Goal: Book appointment/travel/reservation

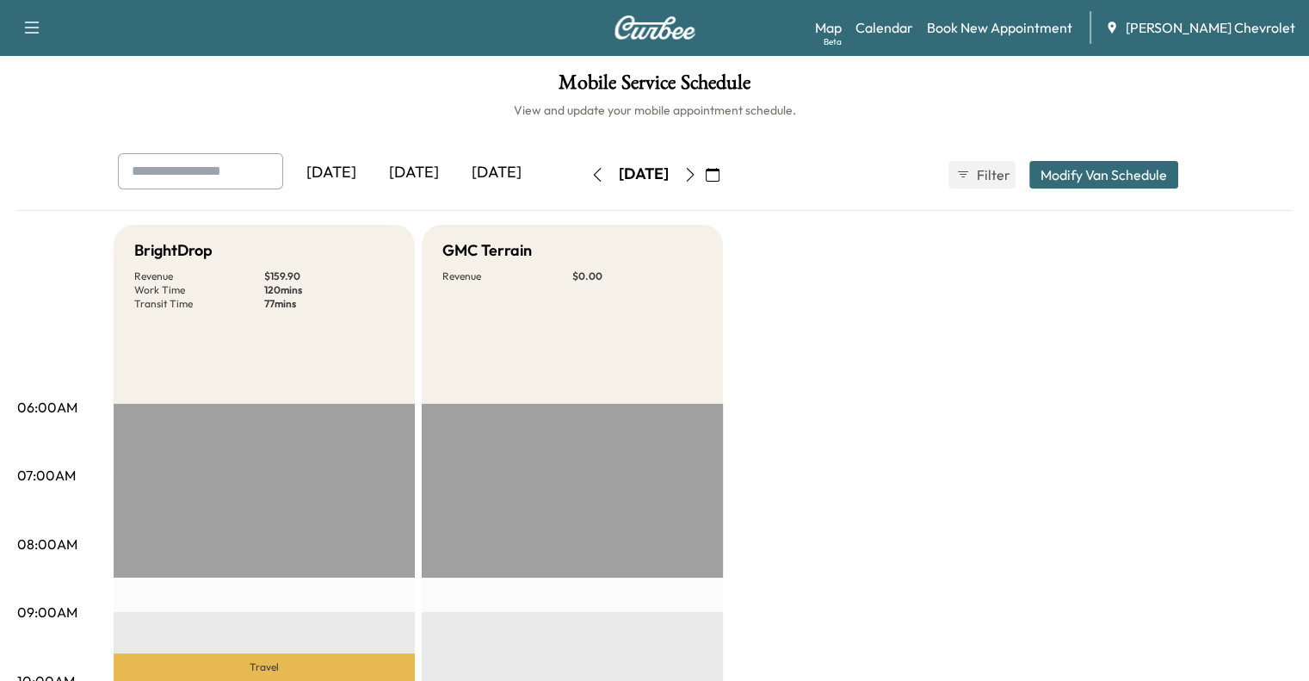
click at [727, 173] on button "button" at bounding box center [712, 175] width 29 height 28
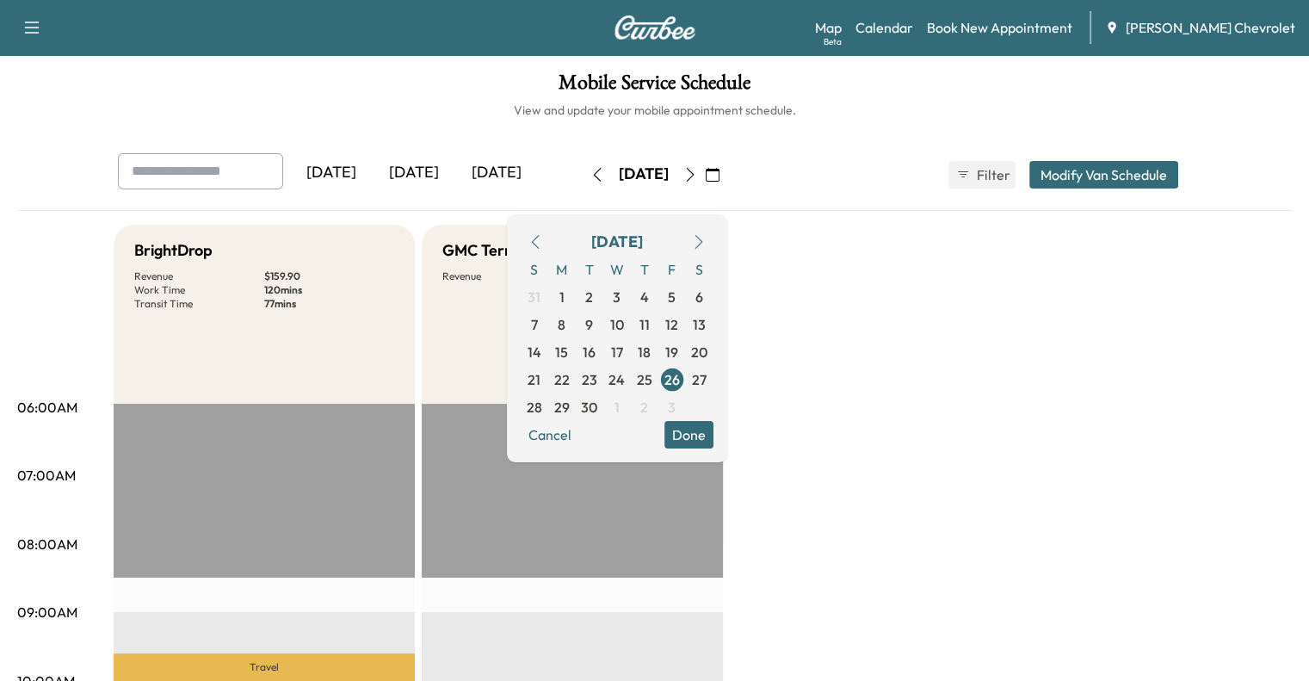
click at [632, 176] on div "[DATE]" at bounding box center [644, 175] width 50 height 22
click at [579, 440] on button "Cancel" at bounding box center [550, 435] width 59 height 28
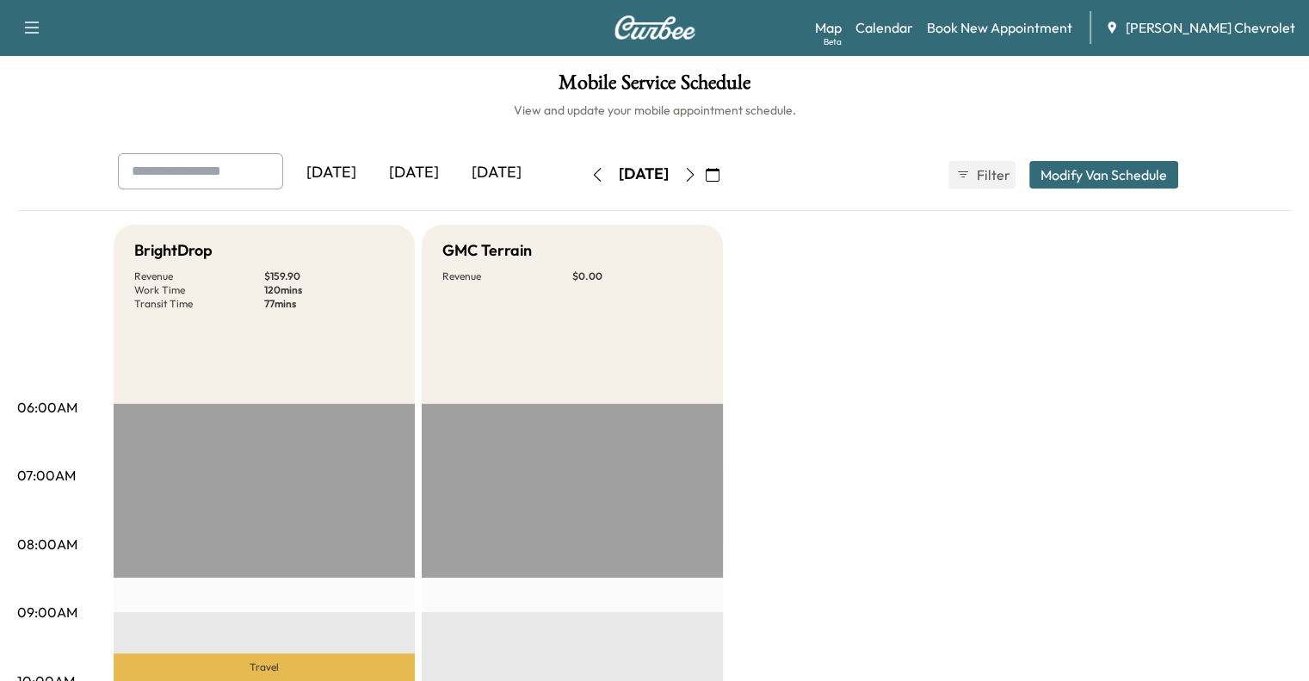
click at [619, 168] on div "[DATE]" at bounding box center [644, 175] width 50 height 22
click at [619, 175] on div "[DATE]" at bounding box center [644, 175] width 50 height 22
drag, startPoint x: 729, startPoint y: 186, endPoint x: 744, endPoint y: 178, distance: 16.6
click at [705, 186] on button "button" at bounding box center [690, 175] width 29 height 28
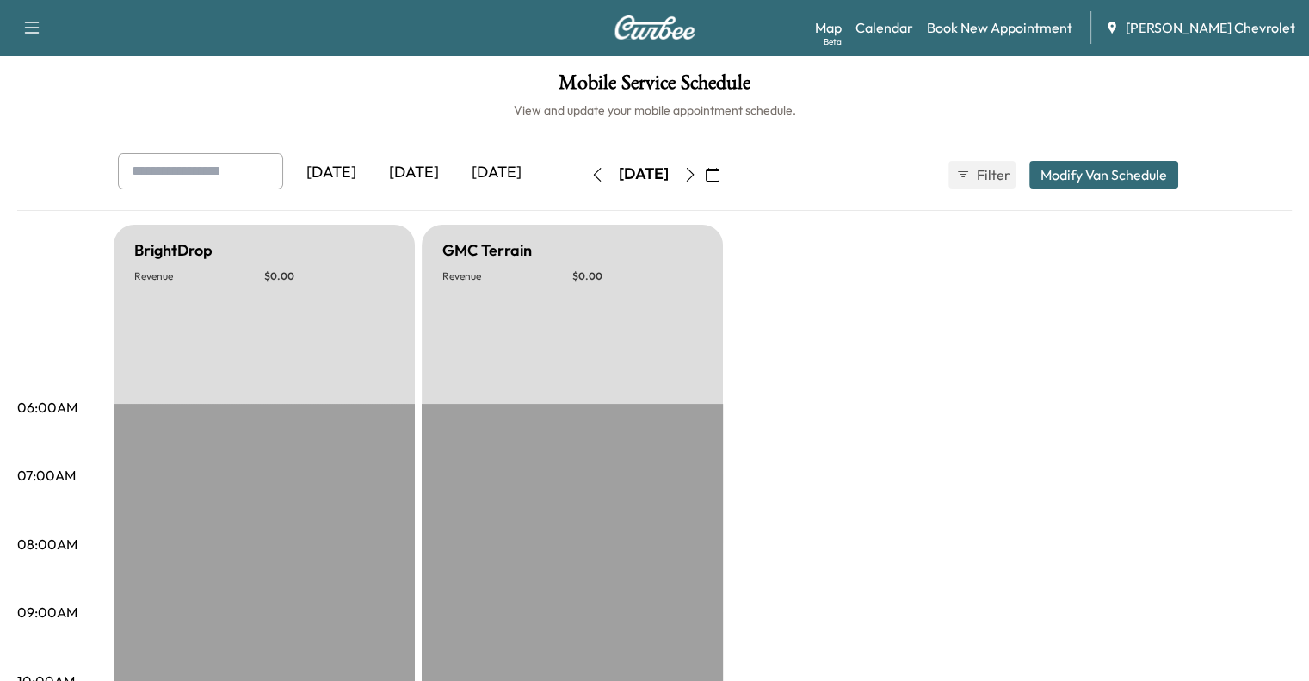
click at [727, 177] on button "button" at bounding box center [712, 175] width 29 height 28
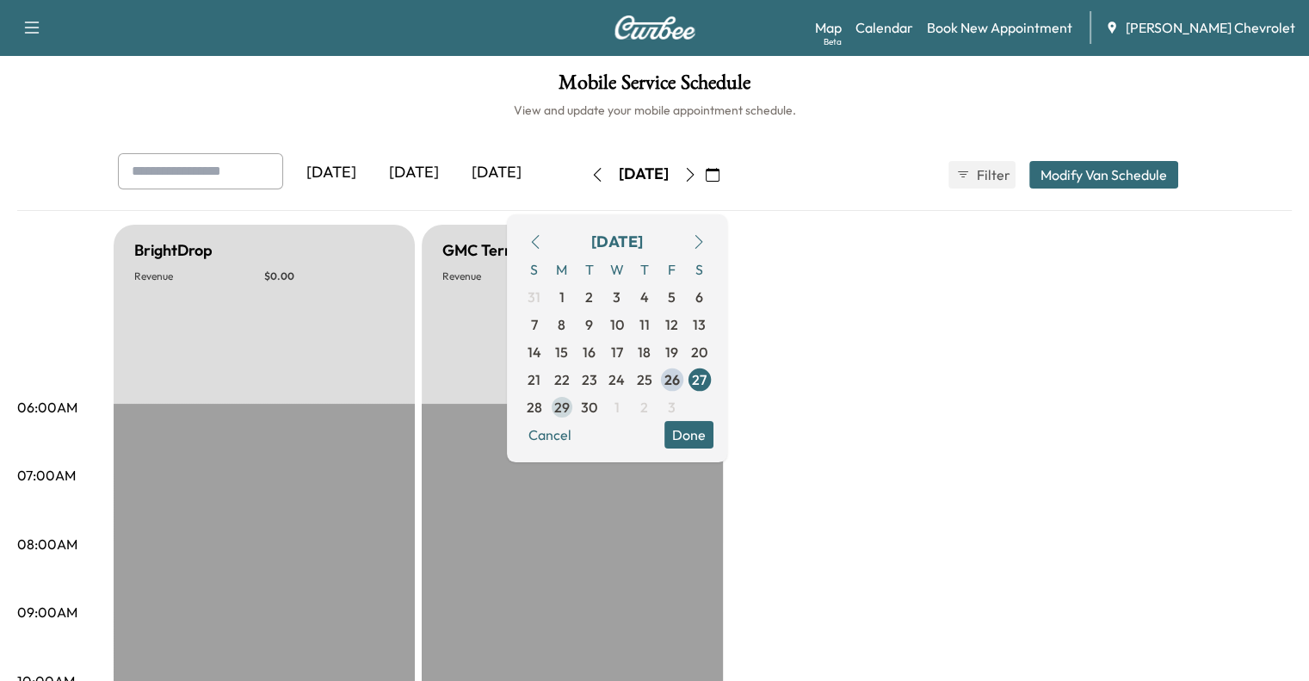
click at [570, 406] on span "29" at bounding box center [561, 407] width 15 height 21
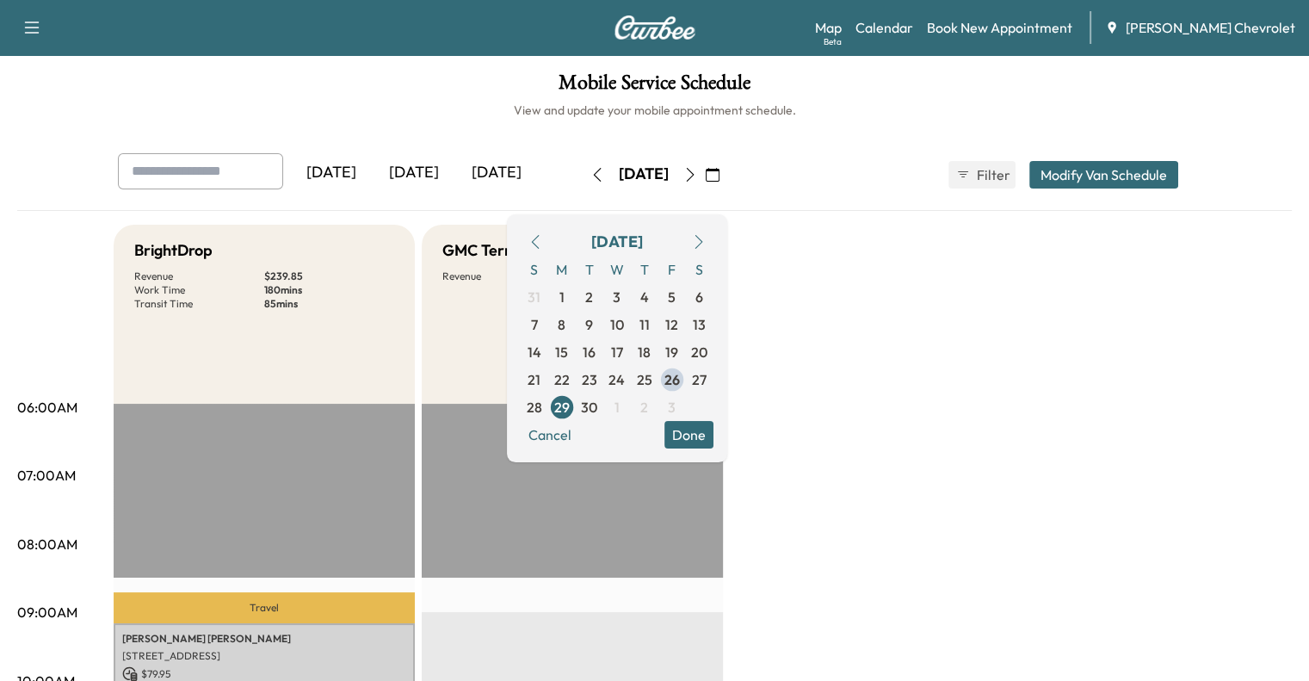
click at [579, 431] on button "Cancel" at bounding box center [550, 435] width 59 height 28
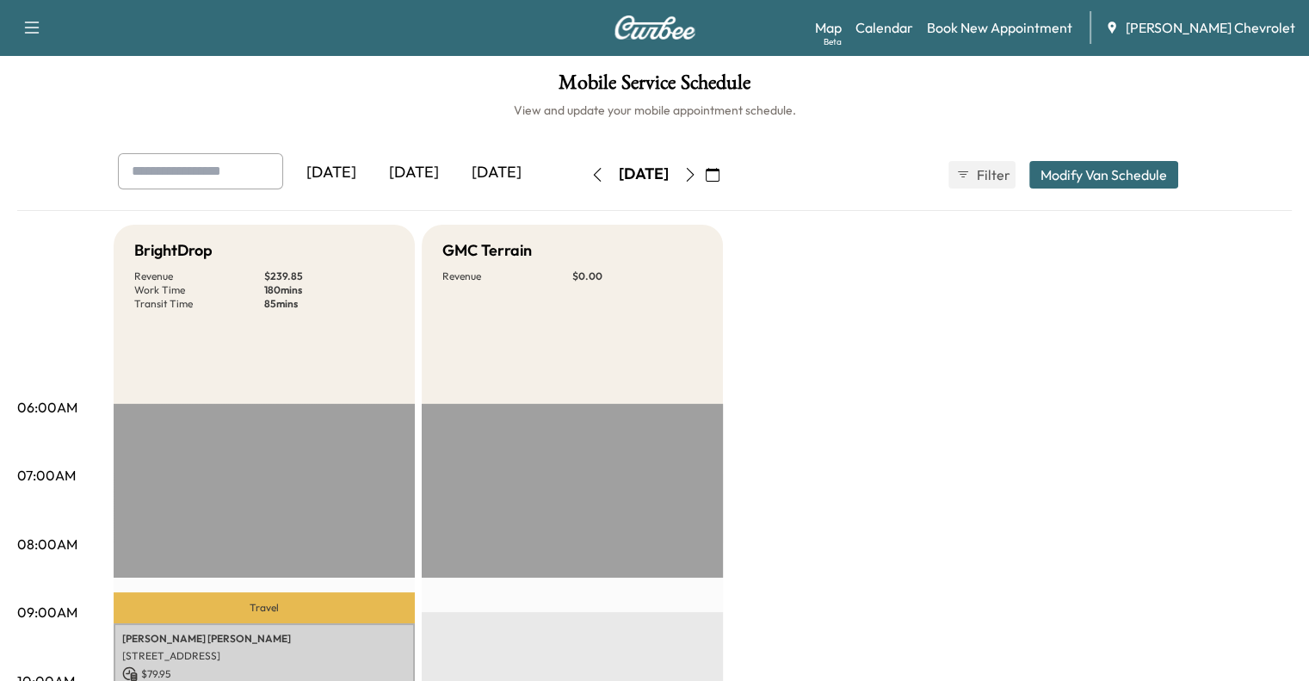
click at [720, 176] on icon "button" at bounding box center [713, 175] width 14 height 14
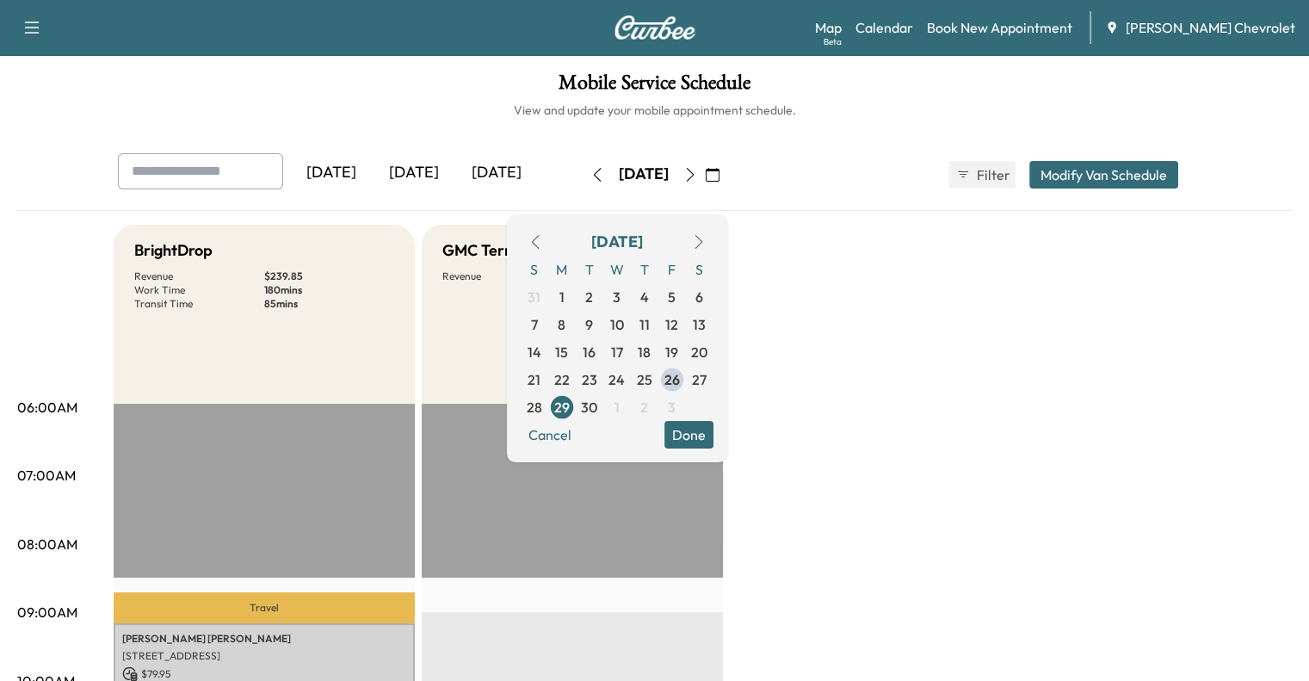
click at [720, 176] on icon "button" at bounding box center [713, 175] width 14 height 14
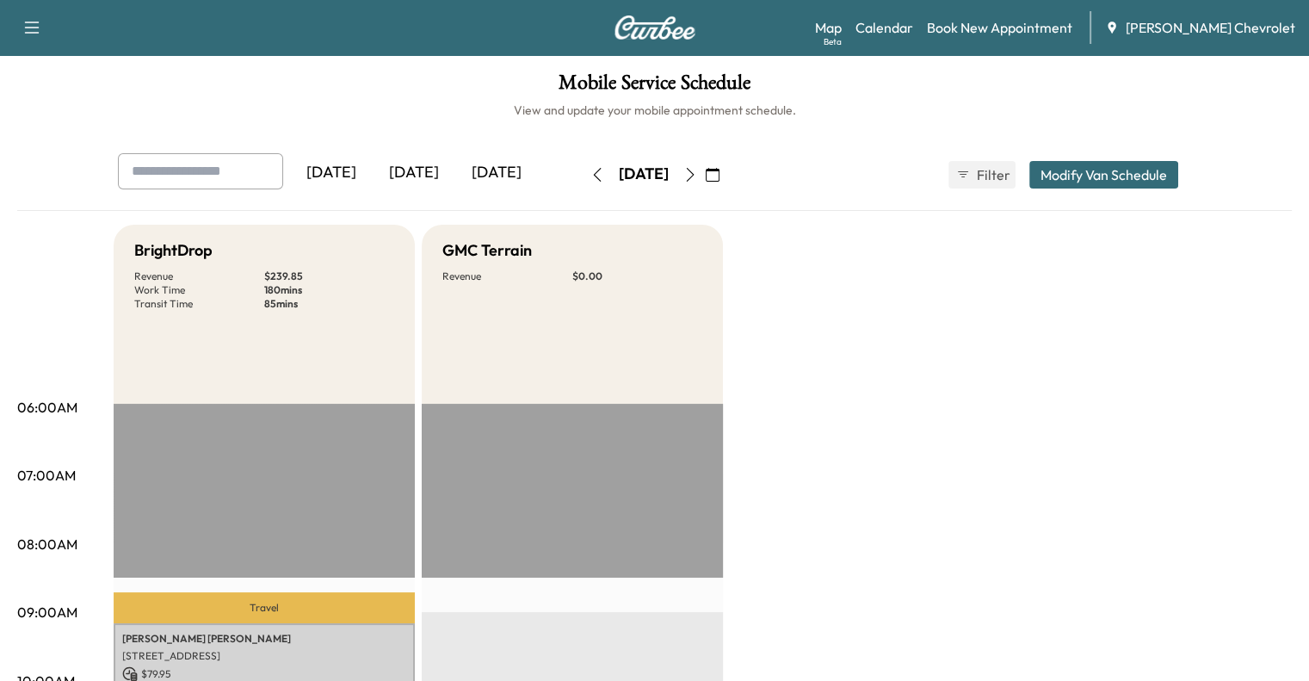
click at [720, 176] on icon "button" at bounding box center [713, 175] width 14 height 14
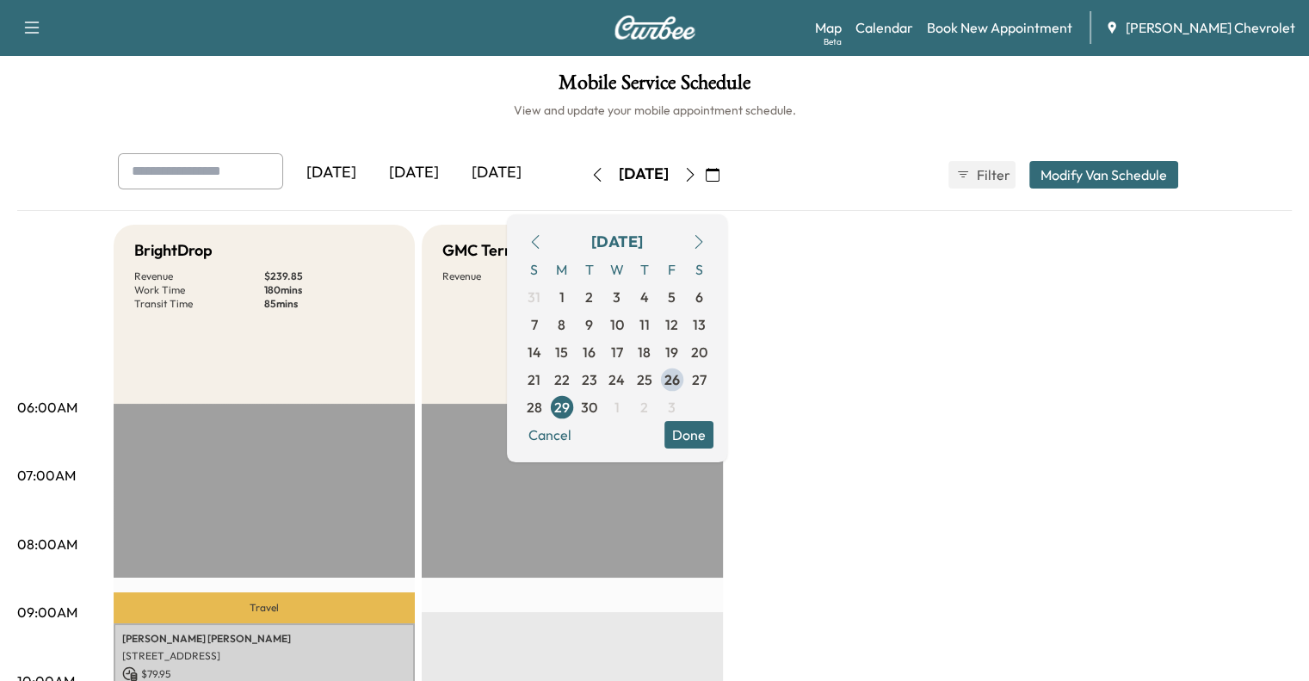
click at [714, 429] on button "Done" at bounding box center [689, 435] width 49 height 28
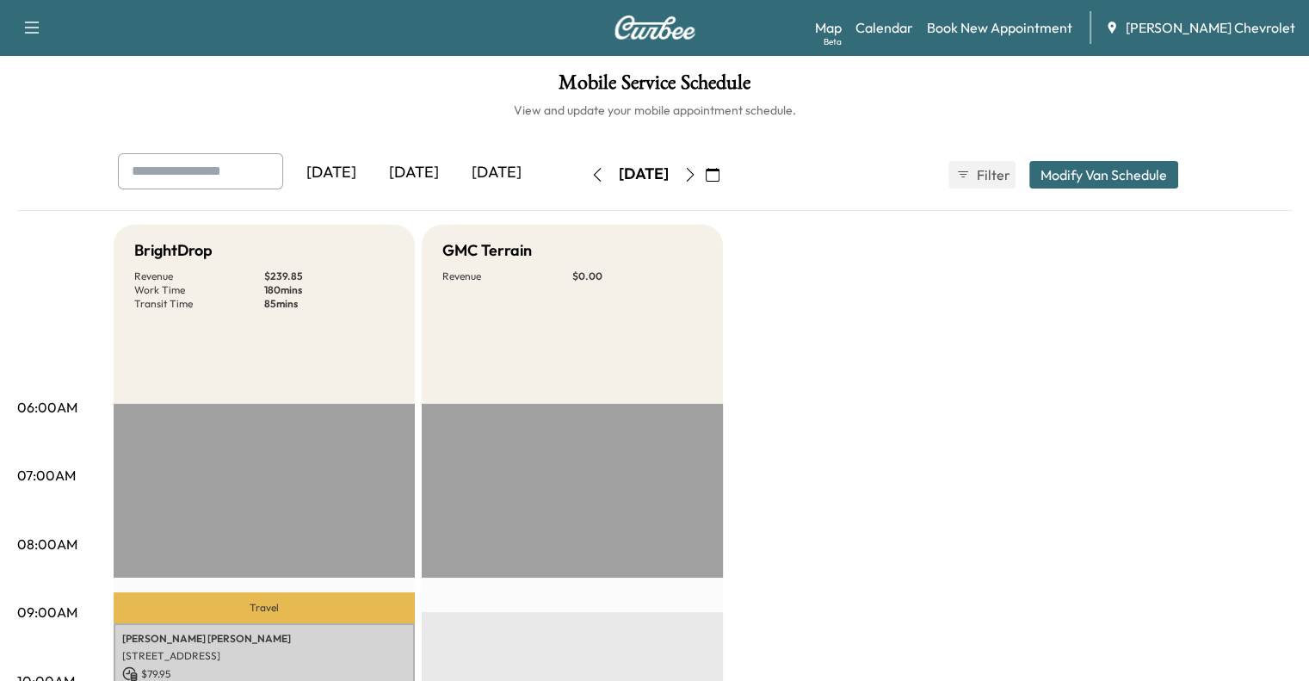
click at [665, 176] on div "[DATE]" at bounding box center [644, 175] width 50 height 22
click at [899, 28] on link "Calendar" at bounding box center [885, 27] width 58 height 21
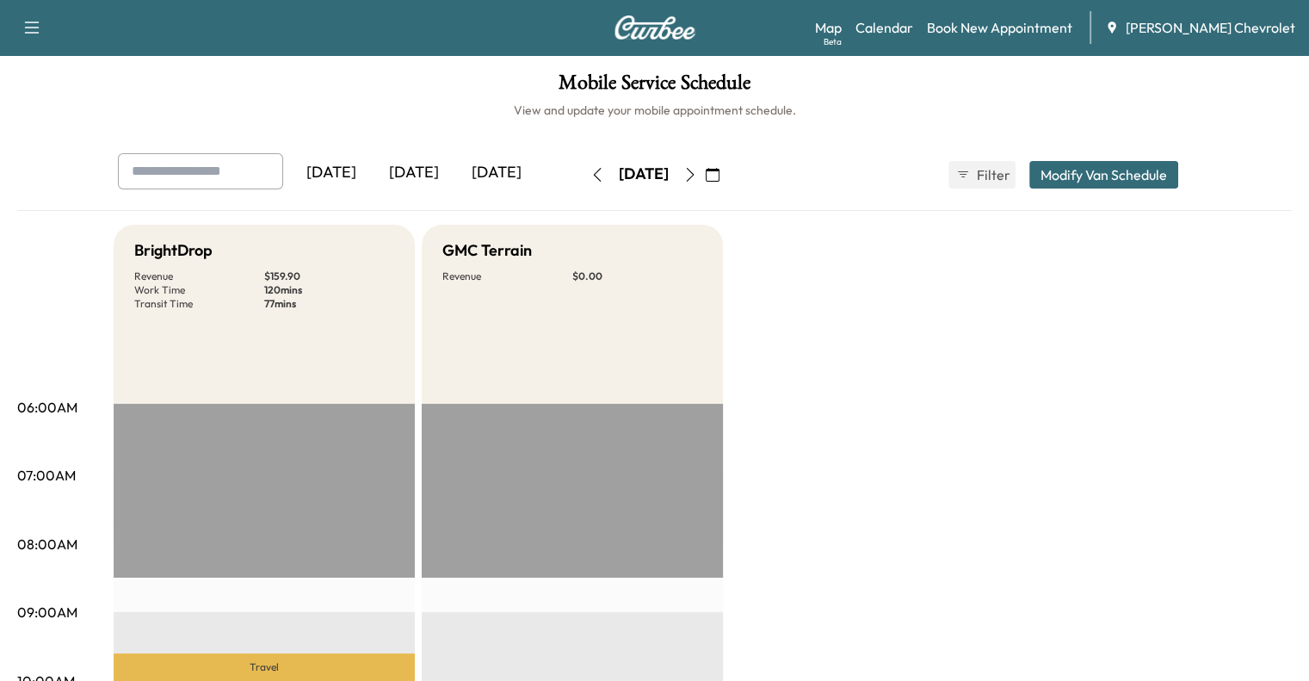
click at [669, 180] on div "[DATE]" at bounding box center [644, 175] width 50 height 22
click at [727, 168] on button "button" at bounding box center [712, 175] width 29 height 28
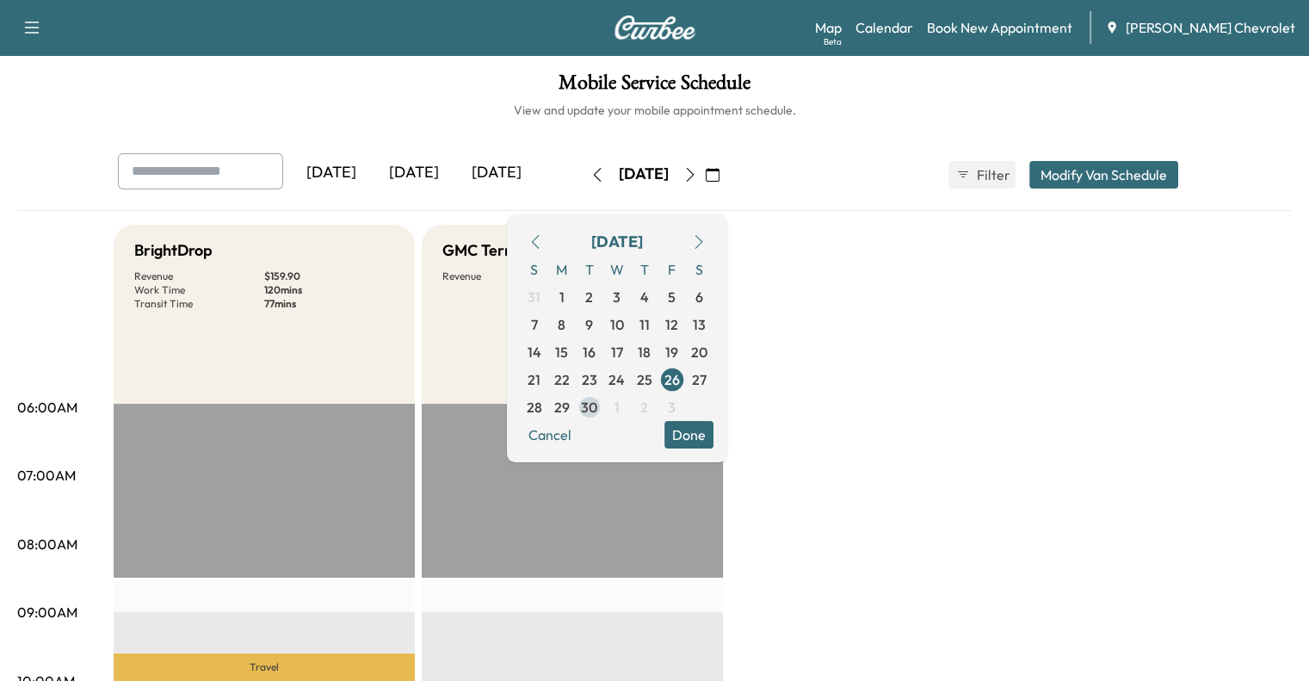
click at [597, 406] on span "30" at bounding box center [589, 407] width 16 height 21
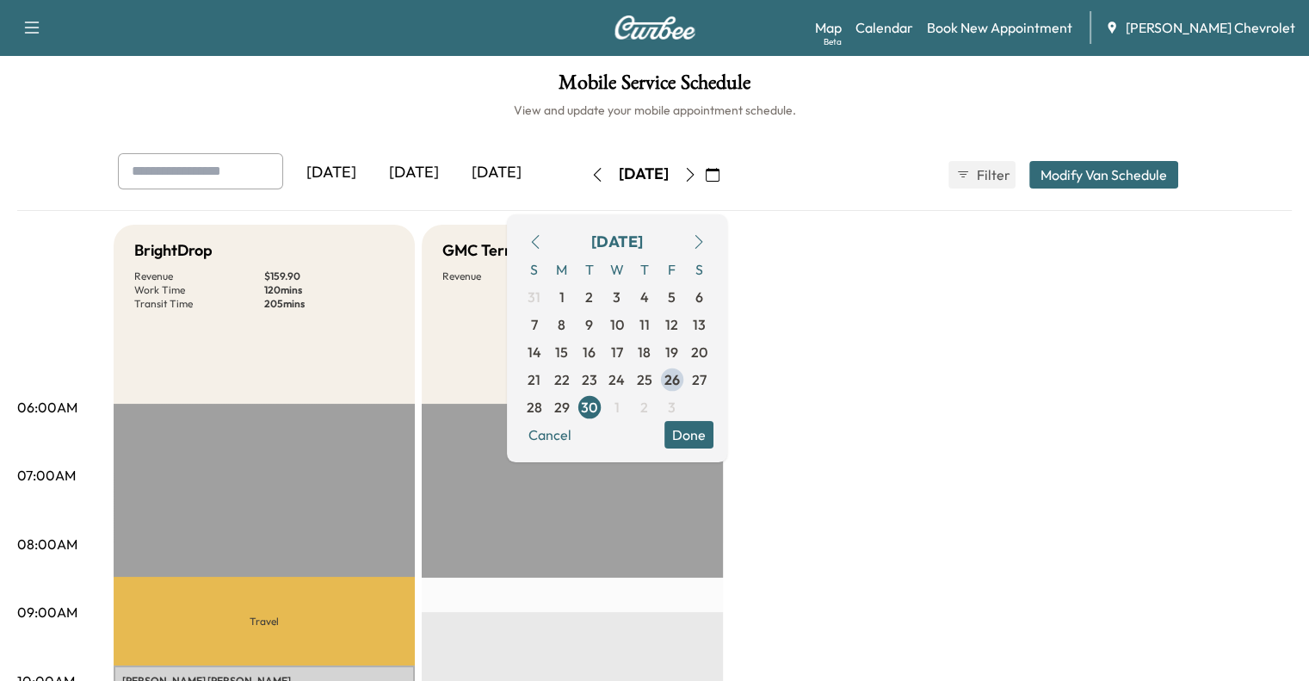
click at [697, 171] on icon "button" at bounding box center [691, 175] width 14 height 14
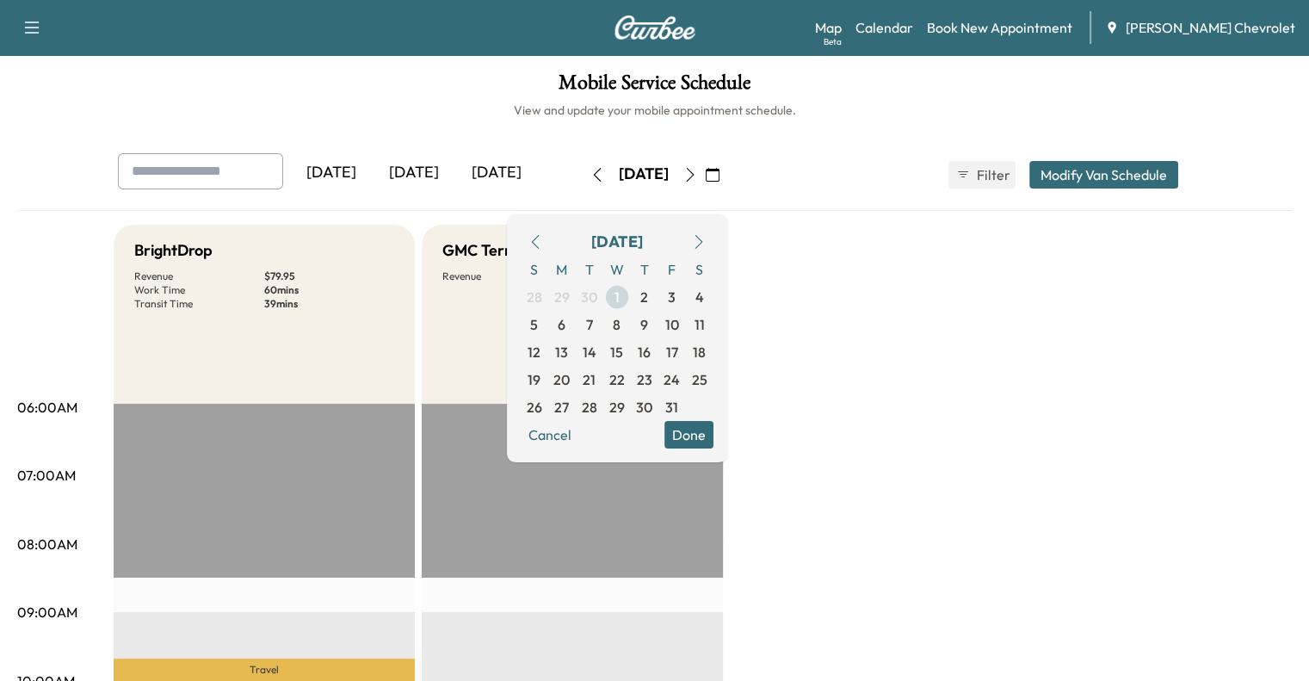
click at [620, 294] on span "1" at bounding box center [617, 297] width 5 height 21
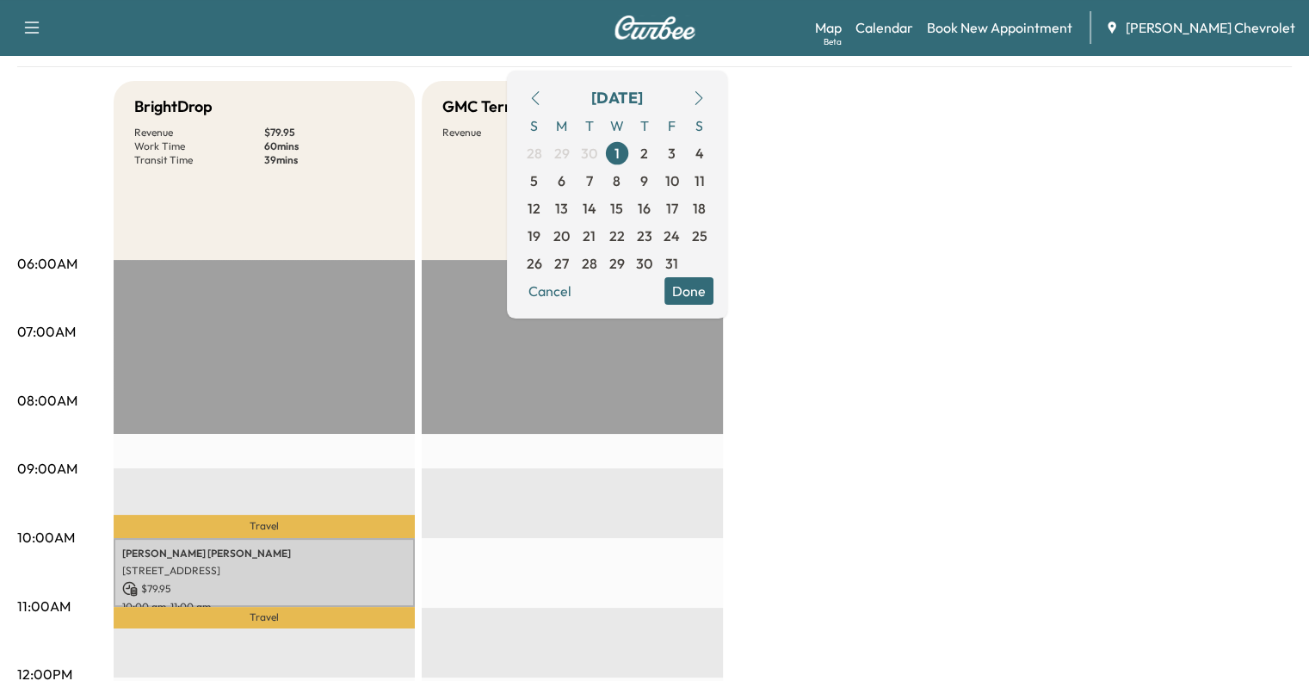
scroll to position [86, 0]
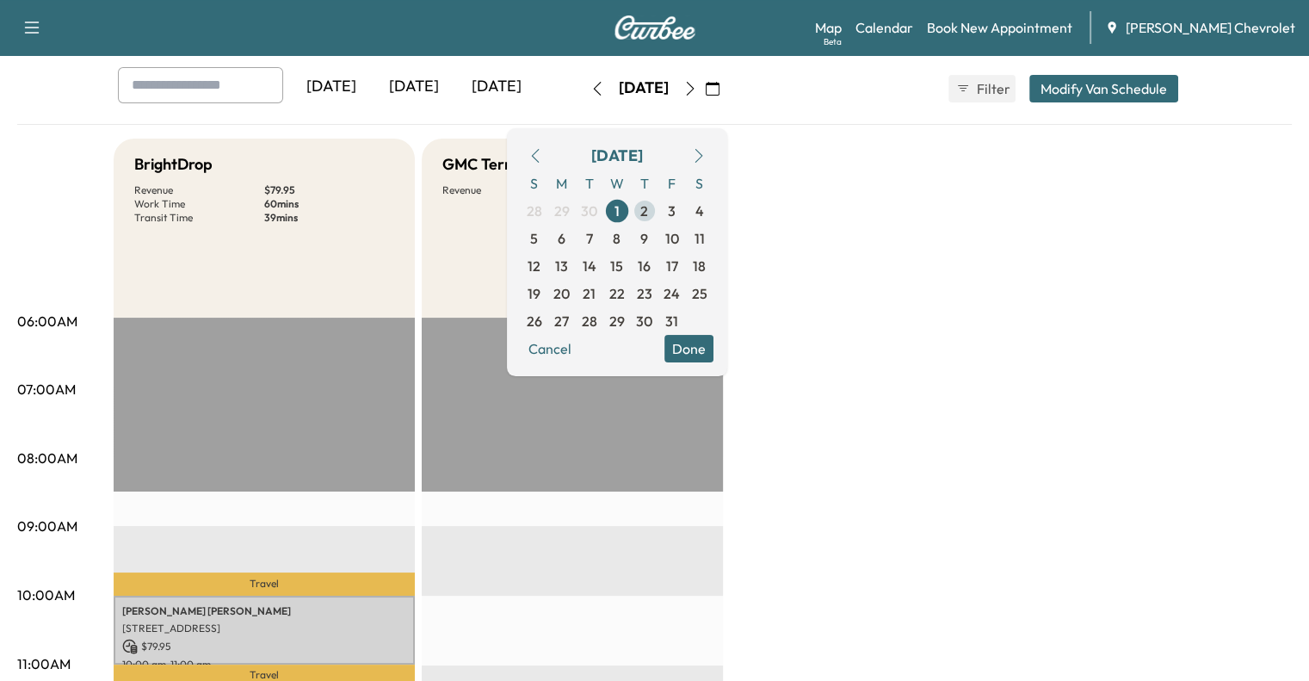
click at [648, 212] on span "2" at bounding box center [645, 211] width 8 height 21
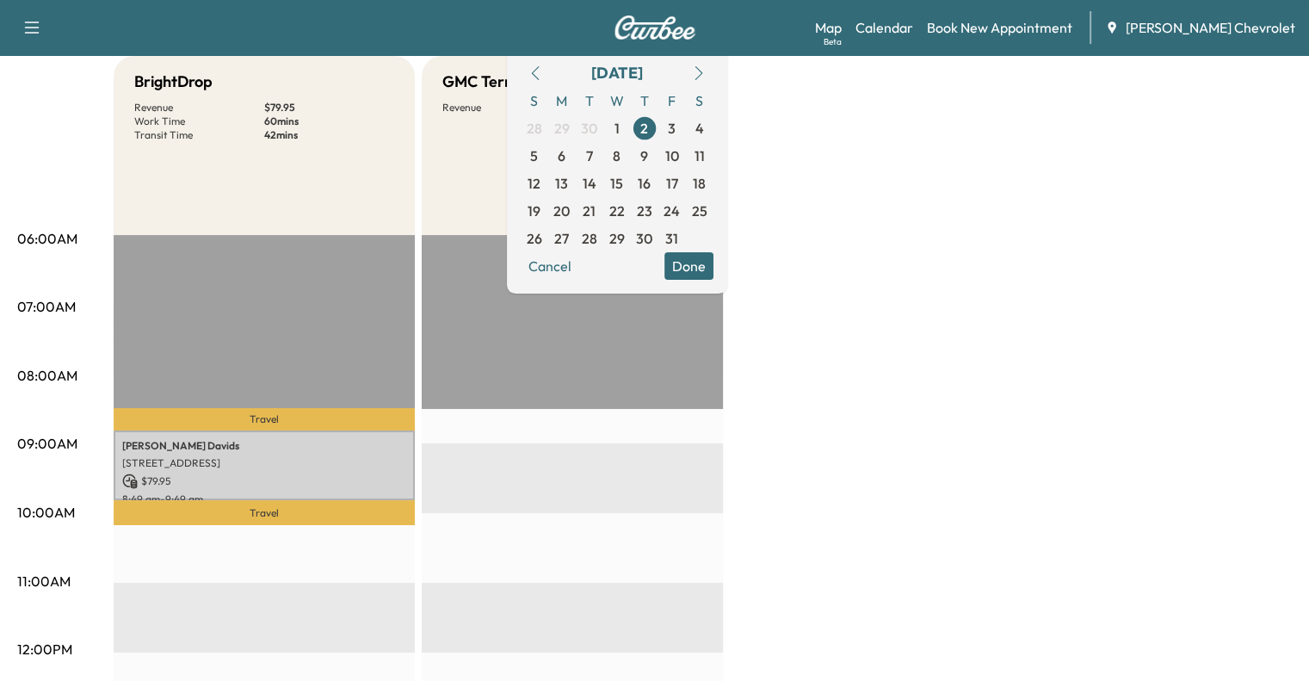
scroll to position [162, 0]
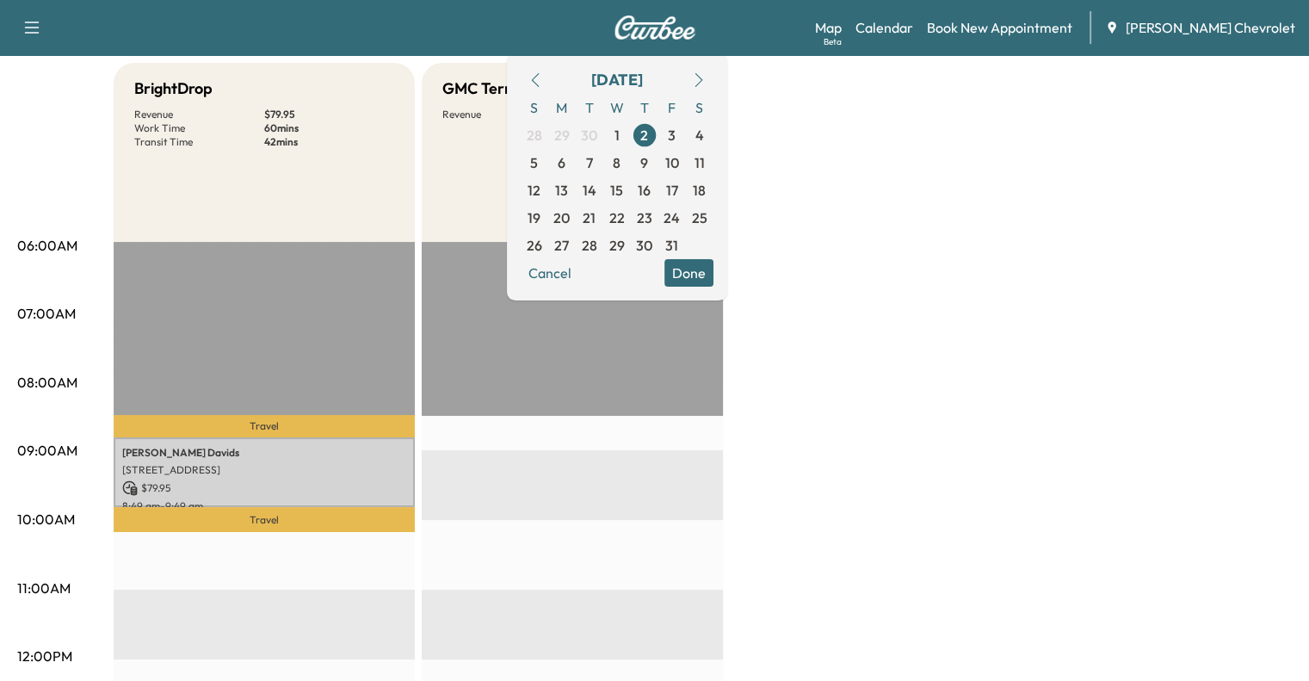
click at [714, 269] on button "Done" at bounding box center [689, 273] width 49 height 28
